Goal: Use online tool/utility: Utilize a website feature to perform a specific function

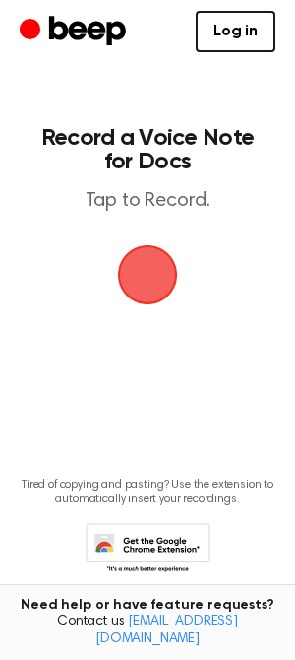
click at [151, 265] on span "button" at bounding box center [147, 274] width 85 height 85
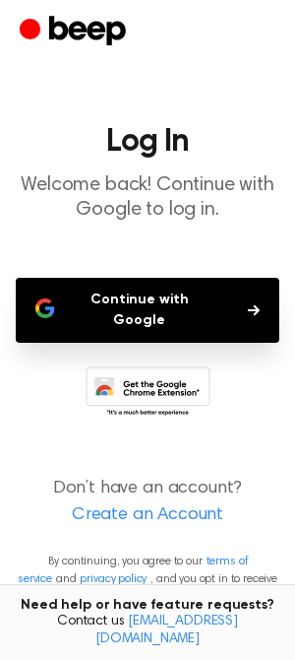
click at [146, 292] on button "Continue with Google" at bounding box center [148, 310] width 264 height 65
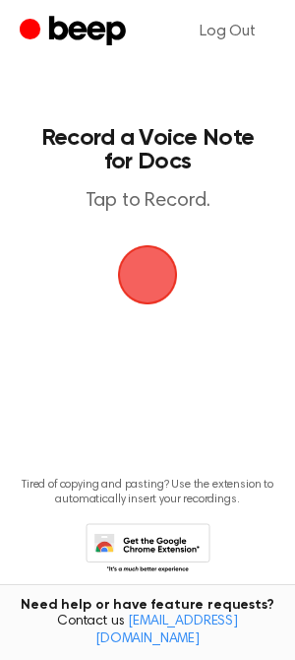
click at [147, 268] on span "button" at bounding box center [148, 275] width 64 height 64
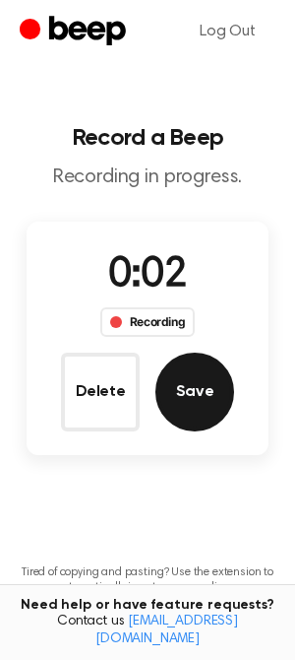
click at [183, 374] on button "Save" at bounding box center [195, 392] width 79 height 79
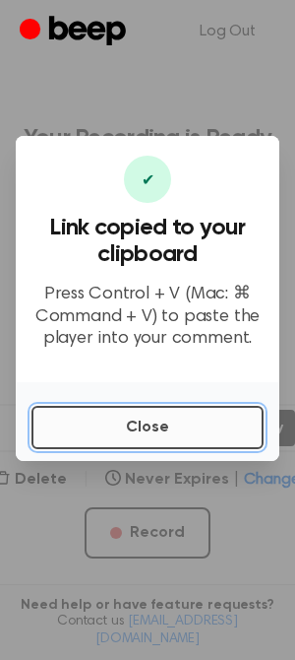
click at [110, 420] on button "Close" at bounding box center [148, 427] width 232 height 43
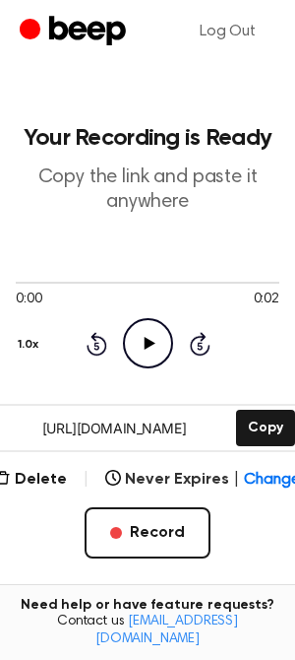
click at [141, 324] on icon "Play Audio" at bounding box center [148, 343] width 50 height 50
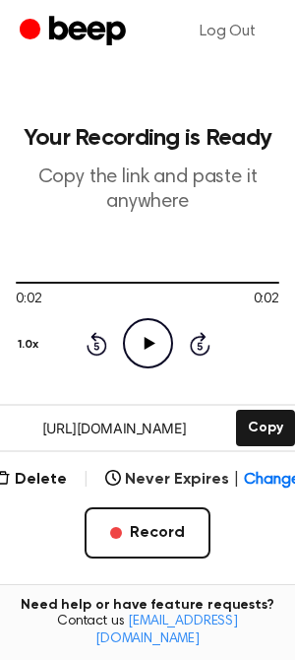
click at [154, 343] on icon at bounding box center [149, 343] width 11 height 13
click at [151, 339] on icon "Play Audio" at bounding box center [148, 343] width 50 height 50
click at [151, 338] on icon "Play Audio" at bounding box center [148, 343] width 50 height 50
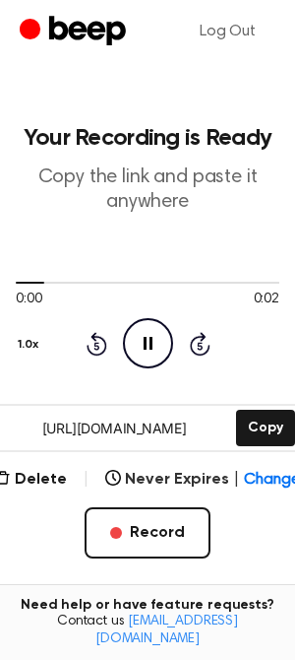
click at [151, 338] on icon at bounding box center [148, 343] width 9 height 13
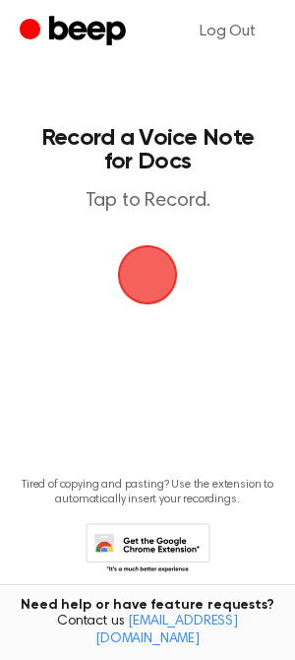
click at [134, 270] on span "button" at bounding box center [147, 274] width 76 height 76
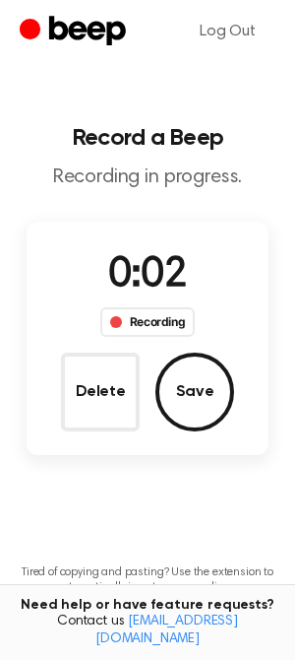
click at [197, 370] on button "Save" at bounding box center [195, 392] width 79 height 79
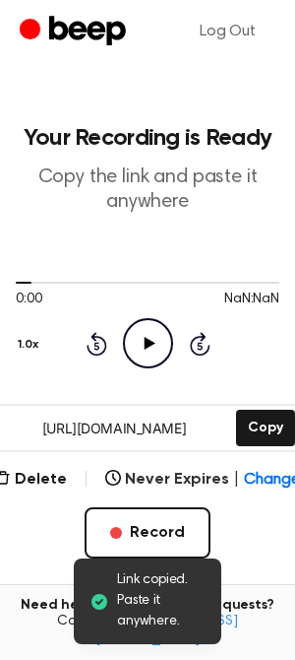
click at [151, 333] on icon "Play Audio" at bounding box center [148, 343] width 50 height 50
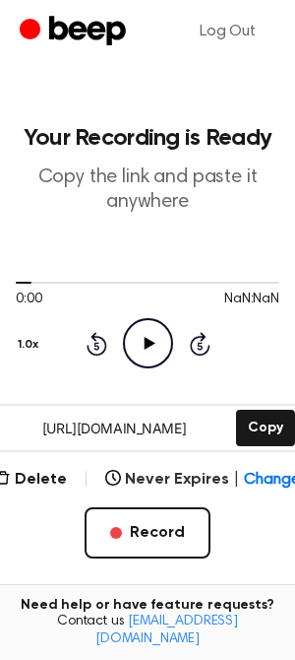
click at [151, 332] on icon "Play Audio" at bounding box center [148, 343] width 50 height 50
click at [148, 337] on icon "Play Audio" at bounding box center [148, 343] width 50 height 50
drag, startPoint x: 41, startPoint y: 281, endPoint x: 141, endPoint y: 286, distance: 99.6
click at [141, 286] on div at bounding box center [148, 282] width 264 height 16
click at [153, 347] on icon "Play Audio" at bounding box center [148, 343] width 50 height 50
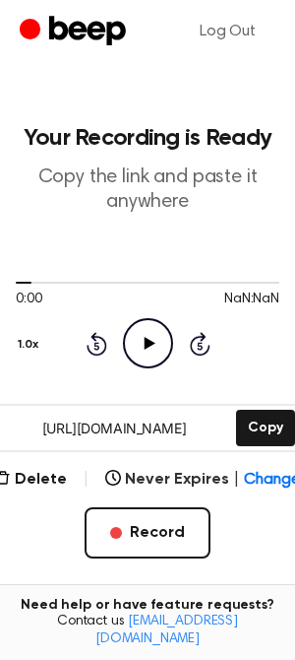
click at [113, 301] on div "0:00 NaN:NaN" at bounding box center [148, 300] width 264 height 21
click at [150, 335] on icon "Play Audio" at bounding box center [148, 343] width 50 height 50
click at [149, 333] on icon "Play Audio" at bounding box center [148, 343] width 50 height 50
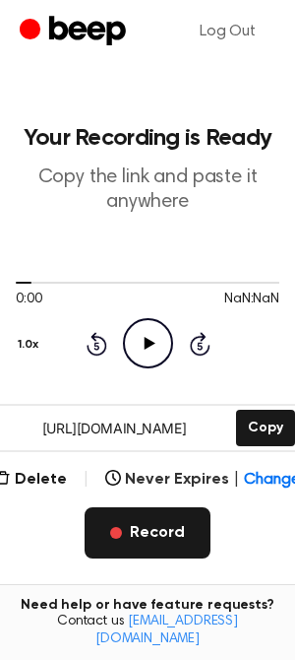
click at [158, 532] on button "Record" at bounding box center [148, 532] width 126 height 51
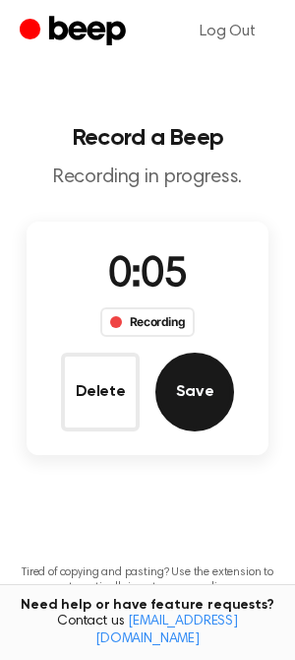
click at [206, 397] on button "Save" at bounding box center [195, 392] width 79 height 79
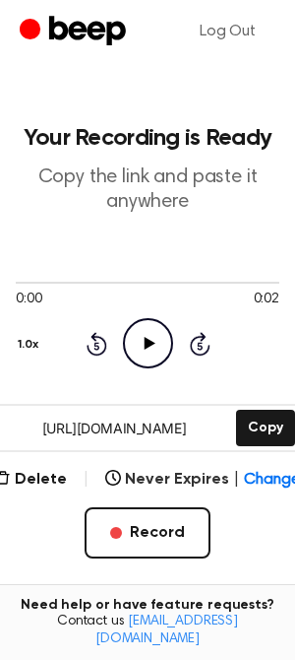
click at [156, 346] on icon "Play Audio" at bounding box center [148, 343] width 50 height 50
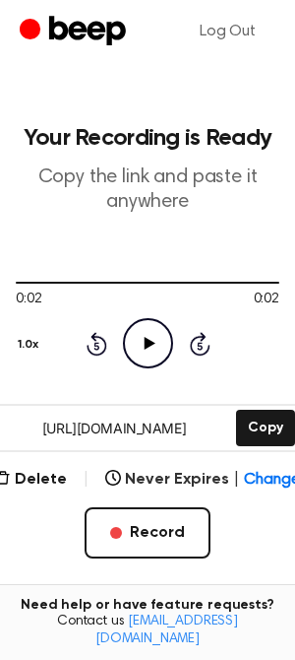
click at [156, 346] on icon "Play Audio" at bounding box center [148, 343] width 50 height 50
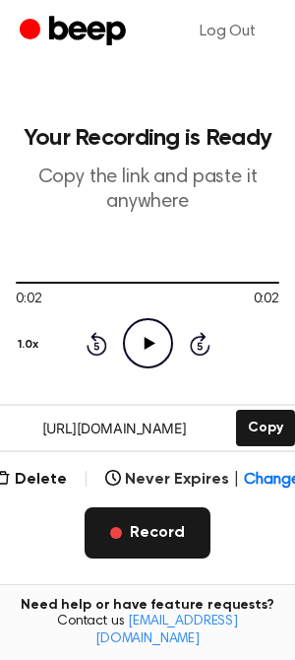
click at [150, 528] on button "Record" at bounding box center [148, 532] width 126 height 51
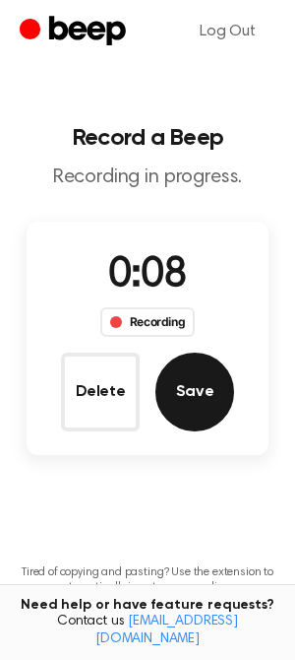
click at [197, 397] on button "Save" at bounding box center [195, 392] width 79 height 79
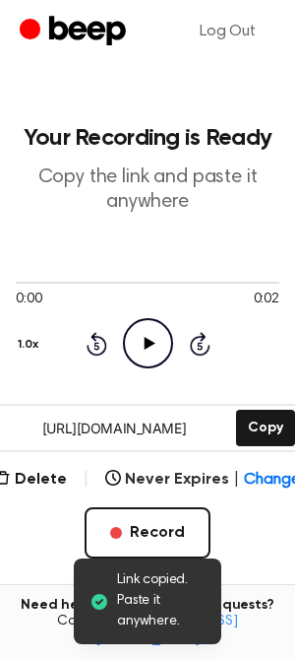
click at [160, 343] on icon "Play Audio" at bounding box center [148, 343] width 50 height 50
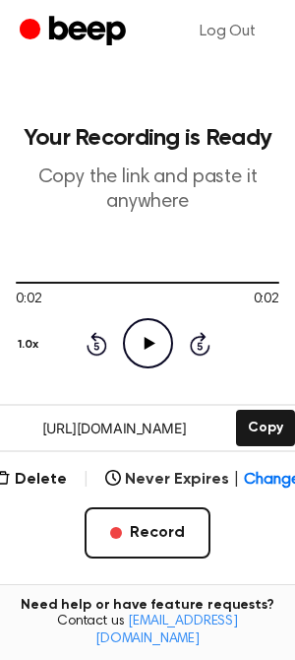
click at [245, 117] on main "Your Recording is Ready Copy the link and paste it anywhere 0:02 0:02 Your brow…" at bounding box center [147, 411] width 295 height 823
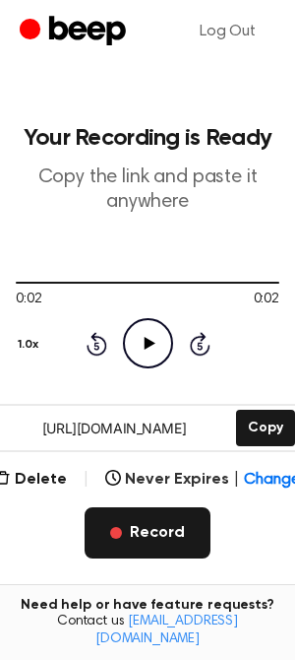
click at [151, 524] on button "Record" at bounding box center [148, 532] width 126 height 51
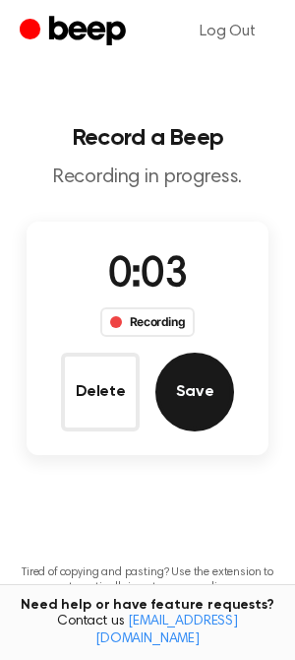
click at [174, 375] on button "Save" at bounding box center [195, 392] width 79 height 79
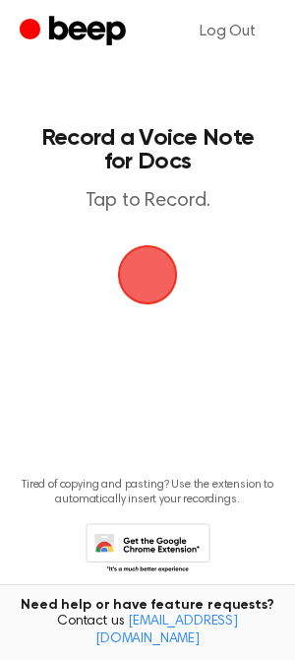
click at [143, 281] on span "button" at bounding box center [148, 275] width 64 height 64
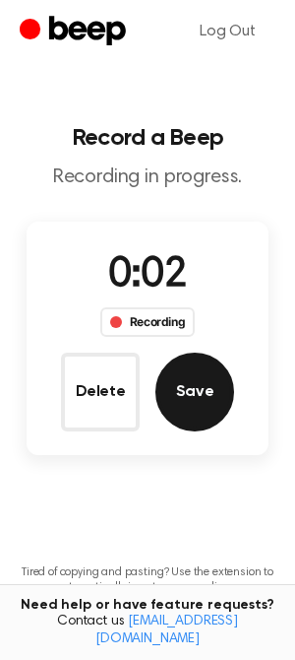
click at [201, 392] on button "Save" at bounding box center [195, 392] width 79 height 79
